Goal: Navigation & Orientation: Find specific page/section

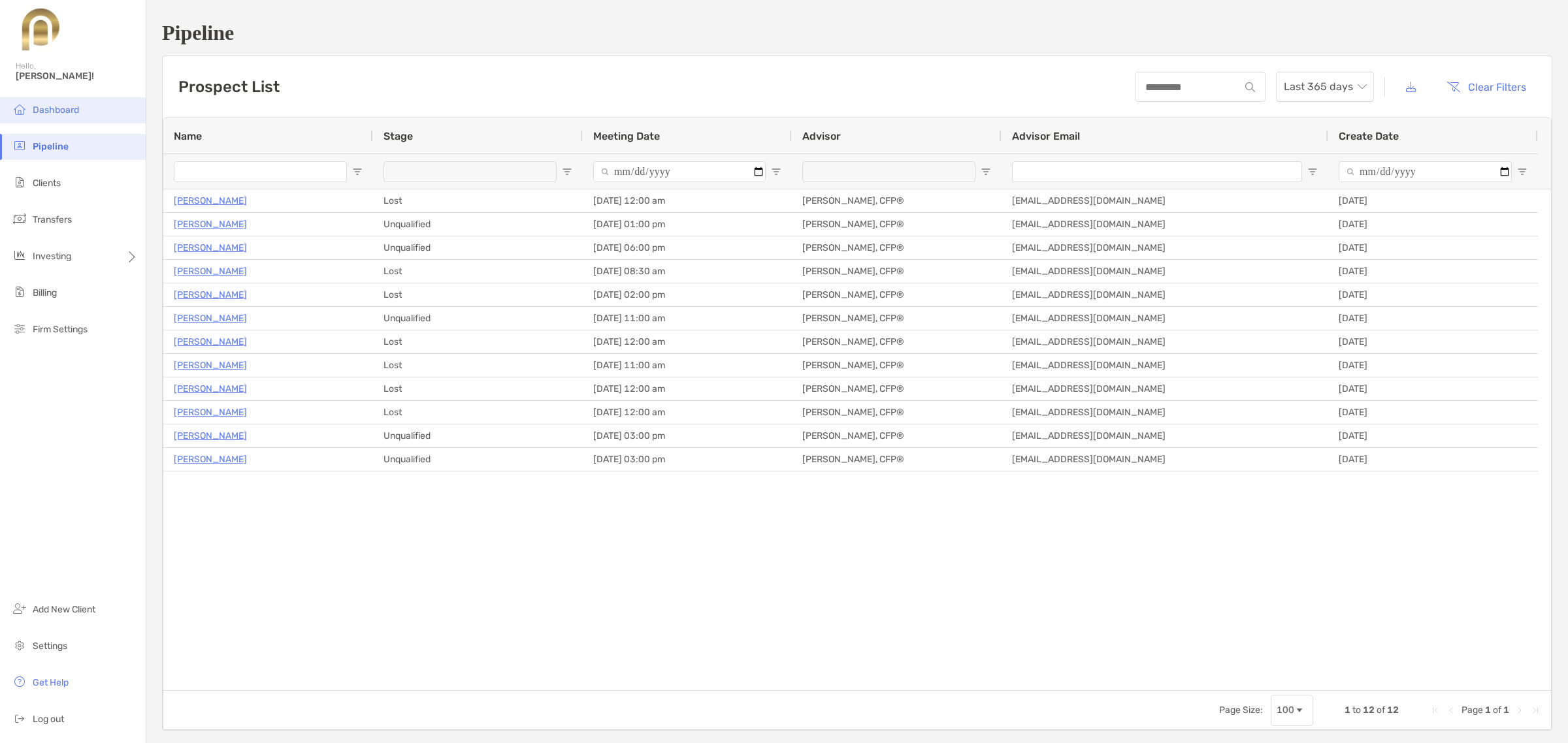
click at [48, 116] on li "Dashboard" at bounding box center [73, 110] width 146 height 26
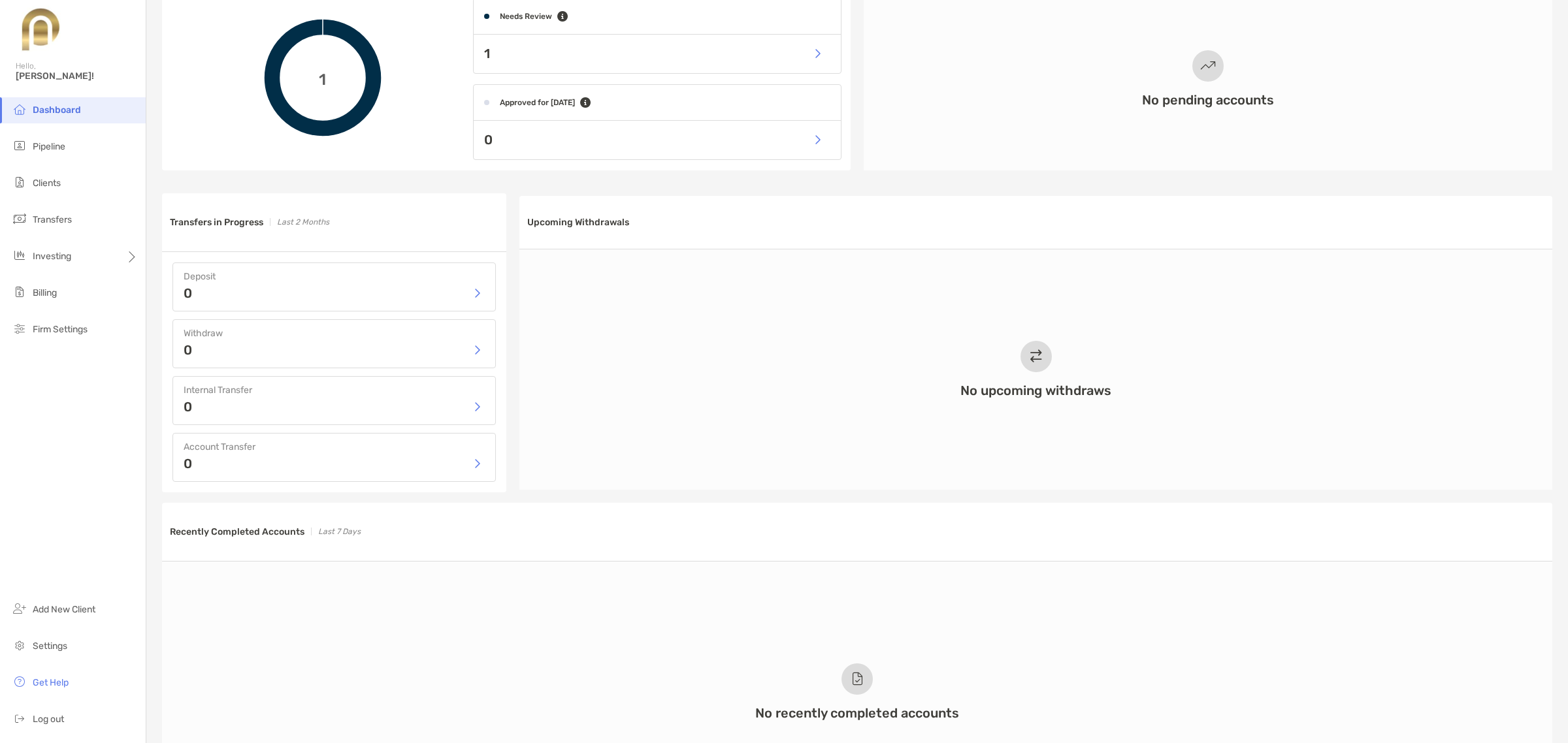
scroll to position [163, 0]
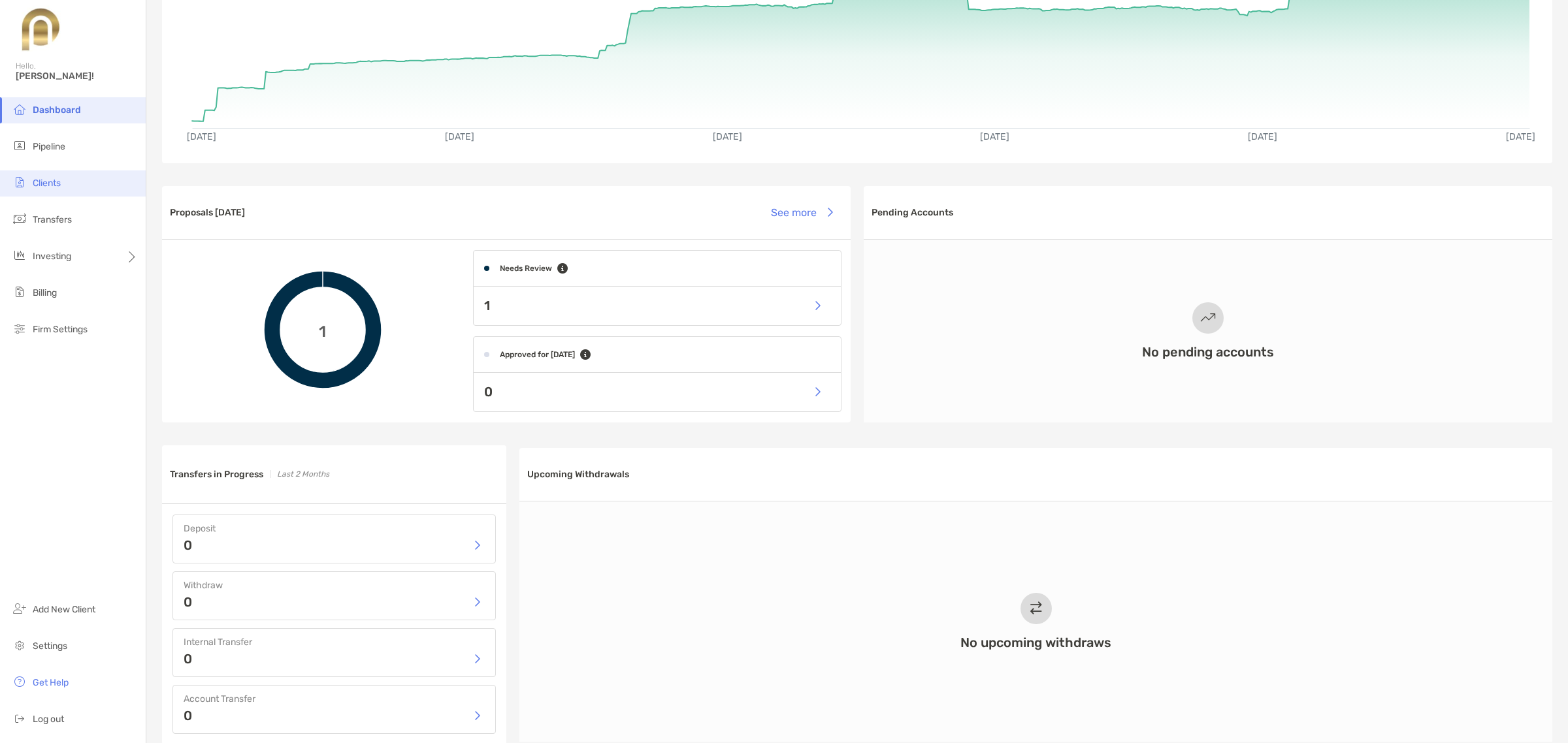
click at [74, 180] on li "Clients" at bounding box center [73, 184] width 146 height 26
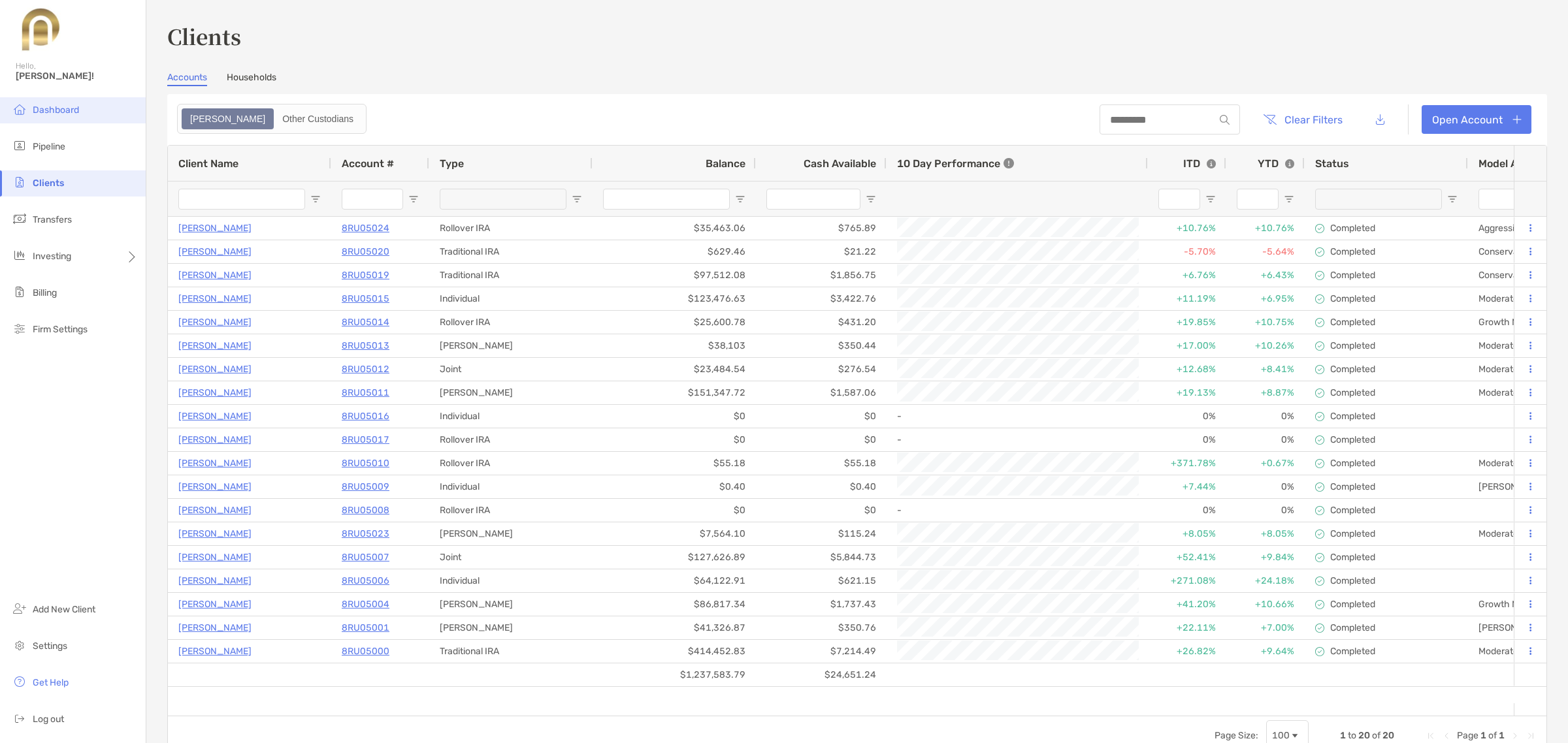
click at [46, 105] on span "Dashboard" at bounding box center [56, 110] width 46 height 11
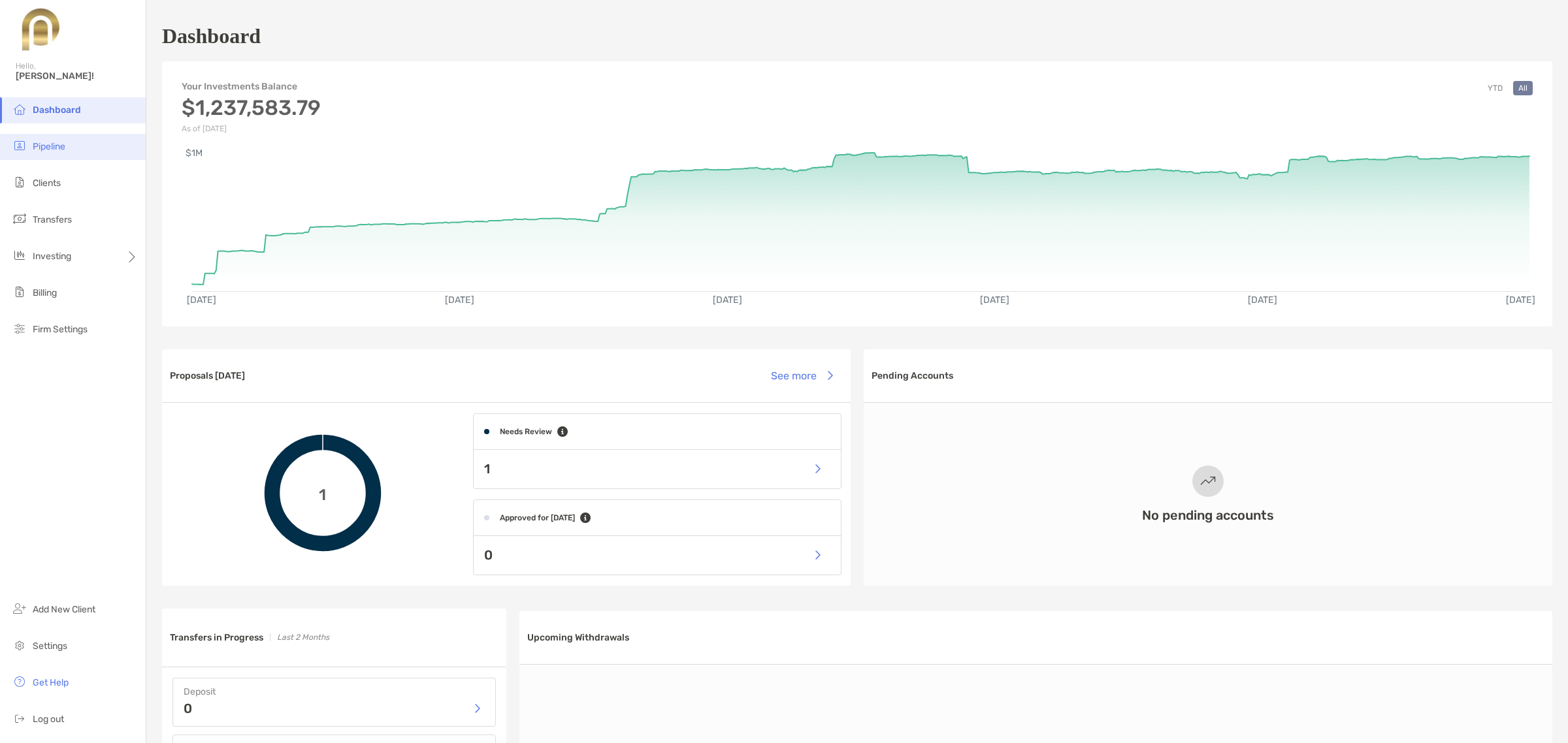
click at [82, 154] on li "Pipeline" at bounding box center [73, 147] width 146 height 26
